Goal: Transaction & Acquisition: Purchase product/service

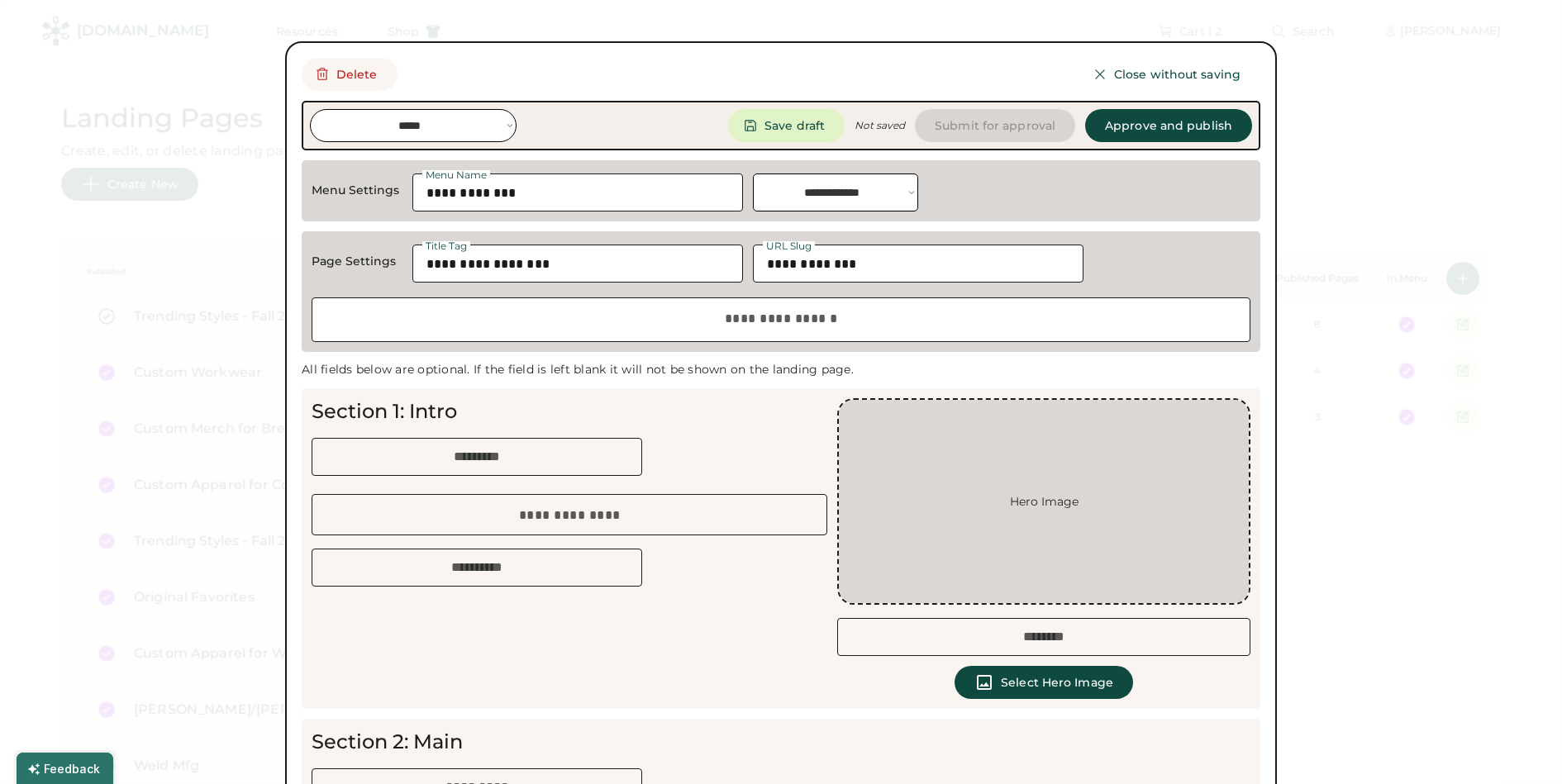
select select "*******"
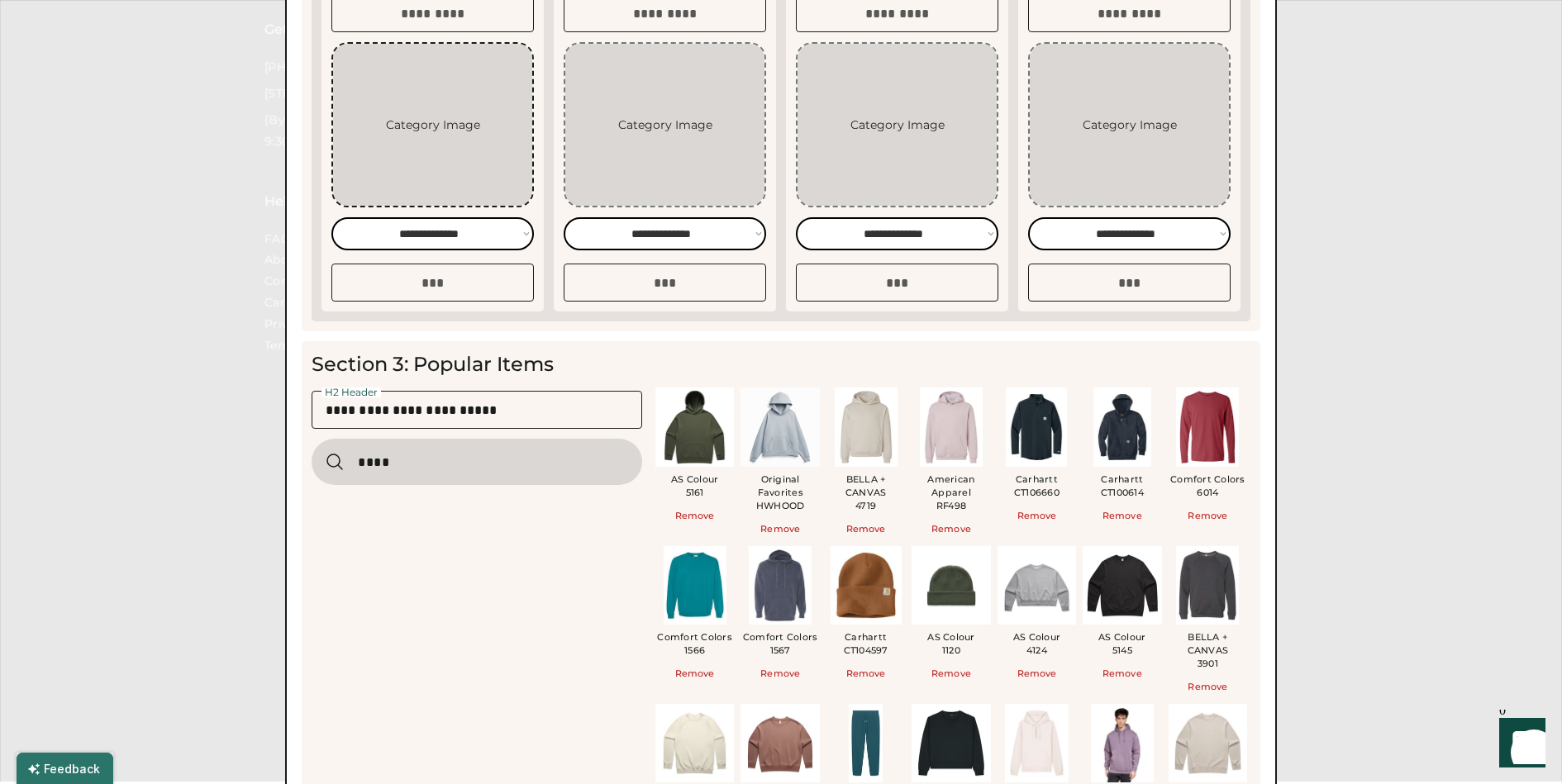
scroll to position [653, 0]
